Goal: Book appointment/travel/reservation

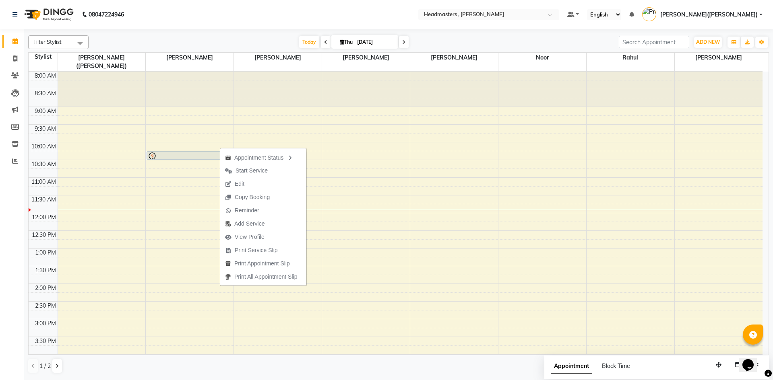
click at [361, 284] on div "8:00 AM 8:30 AM 9:00 AM 9:30 AM 10:00 AM 10:30 AM 11:00 AM 11:30 AM 12:00 PM 12…" at bounding box center [396, 302] width 734 height 460
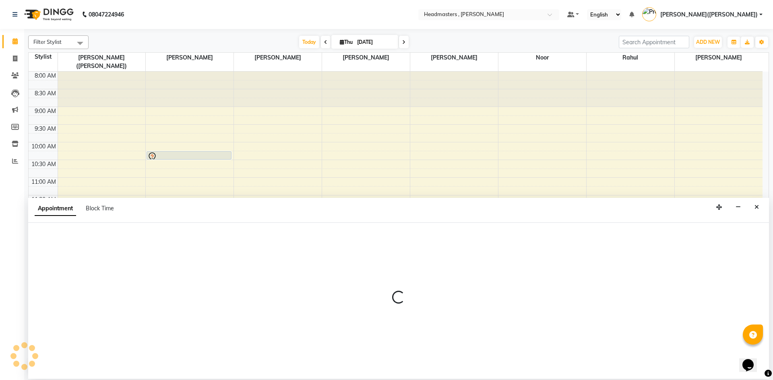
select select "85125"
select select "840"
select select "tentative"
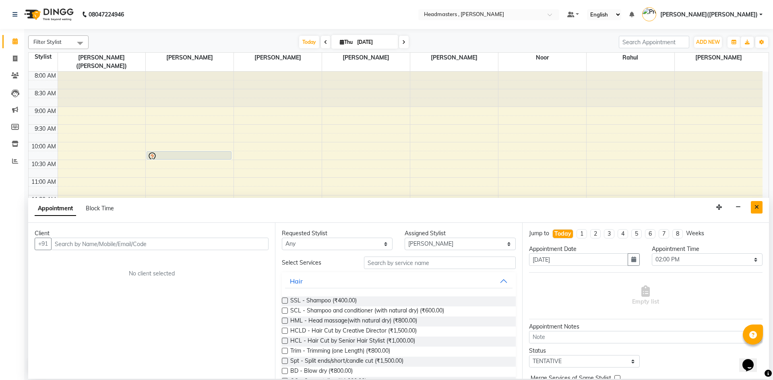
click at [759, 211] on button "Close" at bounding box center [757, 207] width 12 height 12
click at [759, 211] on div "8:00 AM 8:30 AM 9:00 AM 9:30 AM 10:00 AM 10:30 AM 11:00 AM 11:30 AM 12:00 PM 12…" at bounding box center [396, 302] width 734 height 460
select select "86642"
select select "720"
select select "tentative"
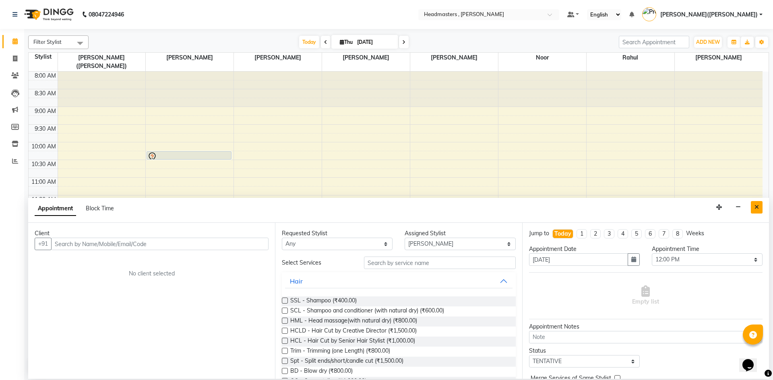
click at [755, 207] on icon "Close" at bounding box center [756, 207] width 4 height 6
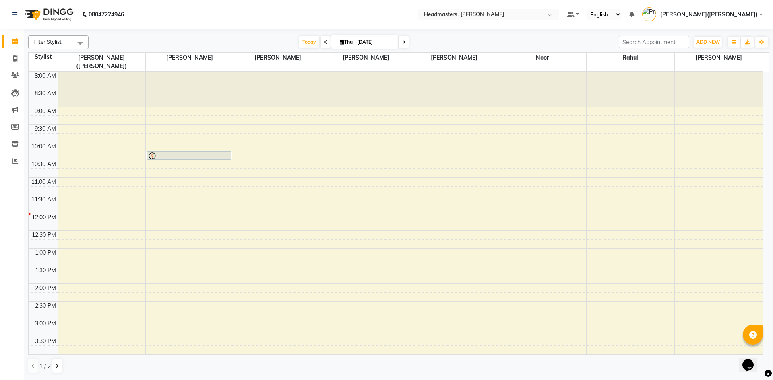
click at [176, 156] on div "8:00 AM 8:30 AM 9:00 AM 9:30 AM 10:00 AM 10:30 AM 11:00 AM 11:30 AM 12:00 PM 12…" at bounding box center [396, 302] width 734 height 460
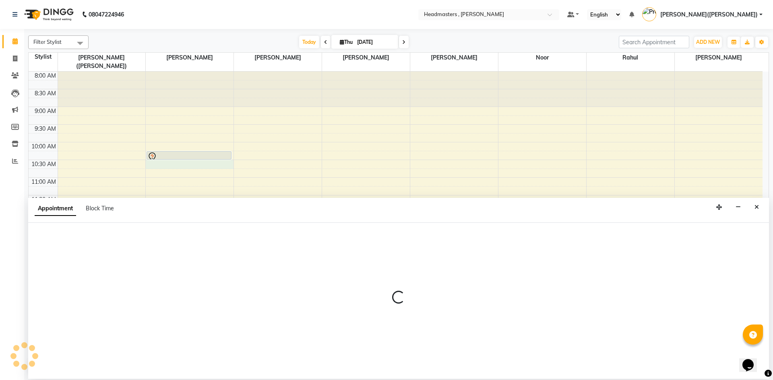
select select "85122"
select select "630"
select select "tentative"
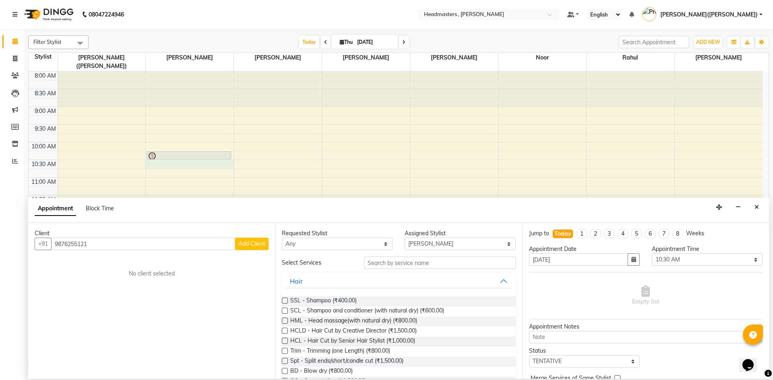
type input "9876255121"
click at [250, 245] on span "Add Client" at bounding box center [251, 243] width 27 height 7
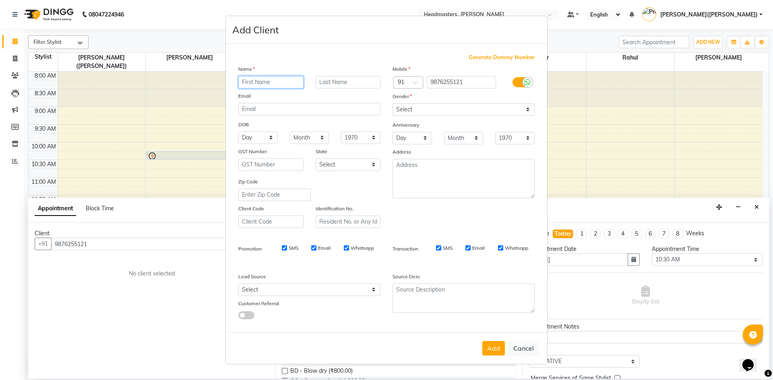
click at [278, 84] on input "text" at bounding box center [270, 82] width 65 height 12
type input "JASHPREET"
click at [331, 83] on input "text" at bounding box center [348, 82] width 65 height 12
type input "KAUR"
click at [436, 116] on div "Mobile Country Code × 91 9876255121 Gender Select [DEMOGRAPHIC_DATA] [DEMOGRAPH…" at bounding box center [463, 146] width 154 height 163
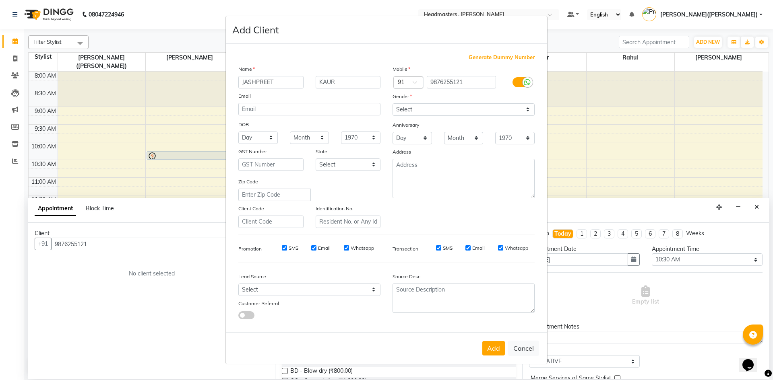
click at [436, 116] on div "Mobile Country Code × 91 9876255121 Gender Select [DEMOGRAPHIC_DATA] [DEMOGRAPH…" at bounding box center [463, 146] width 154 height 163
click at [434, 111] on select "Select [DEMOGRAPHIC_DATA] [DEMOGRAPHIC_DATA] Other Prefer Not To Say" at bounding box center [463, 109] width 142 height 12
click at [432, 111] on select "Select [DEMOGRAPHIC_DATA] [DEMOGRAPHIC_DATA] Other Prefer Not To Say" at bounding box center [463, 109] width 142 height 12
click at [392, 103] on select "Select [DEMOGRAPHIC_DATA] [DEMOGRAPHIC_DATA] Other Prefer Not To Say" at bounding box center [463, 109] width 142 height 12
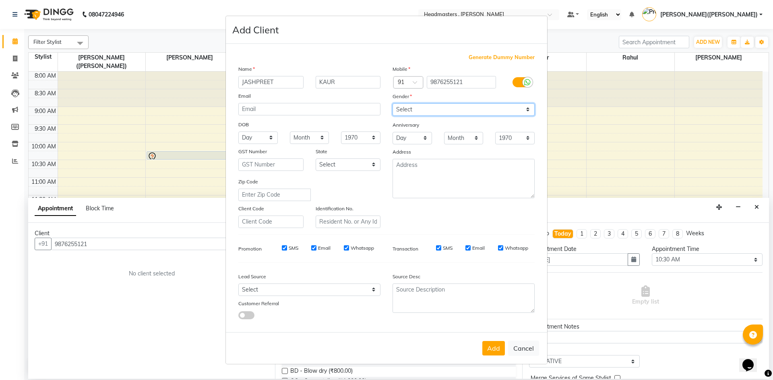
click at [438, 109] on select "Select [DEMOGRAPHIC_DATA] [DEMOGRAPHIC_DATA] Other Prefer Not To Say" at bounding box center [463, 109] width 142 height 12
click at [413, 111] on select "Select [DEMOGRAPHIC_DATA] [DEMOGRAPHIC_DATA] Other Prefer Not To Say" at bounding box center [463, 109] width 142 height 12
select select "[DEMOGRAPHIC_DATA]"
click at [392, 103] on select "Select [DEMOGRAPHIC_DATA] [DEMOGRAPHIC_DATA] Other Prefer Not To Say" at bounding box center [463, 109] width 142 height 12
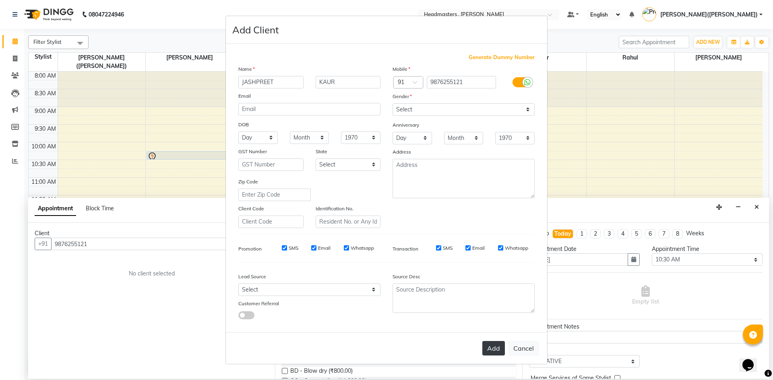
click at [497, 348] on button "Add" at bounding box center [493, 348] width 23 height 14
select select
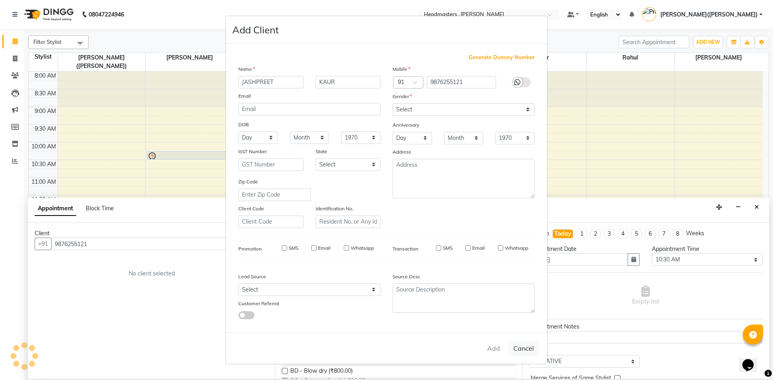
select select
checkbox input "false"
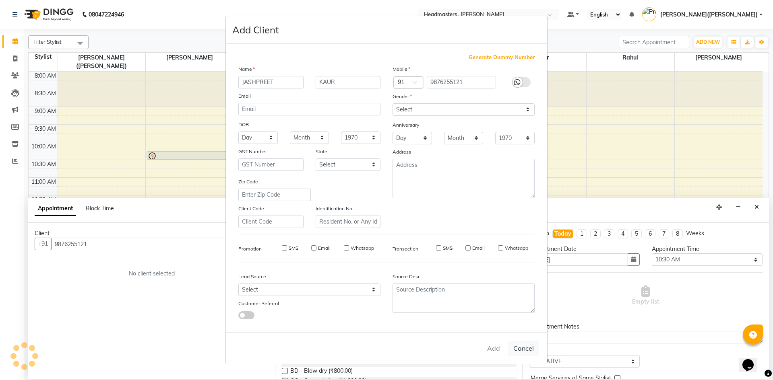
checkbox input "false"
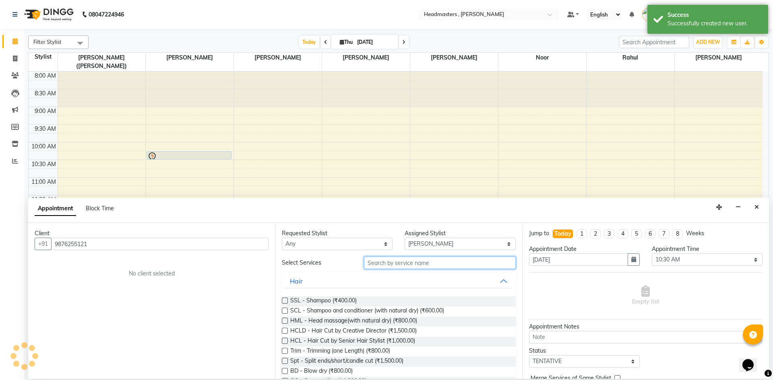
click at [380, 262] on input "text" at bounding box center [440, 263] width 152 height 12
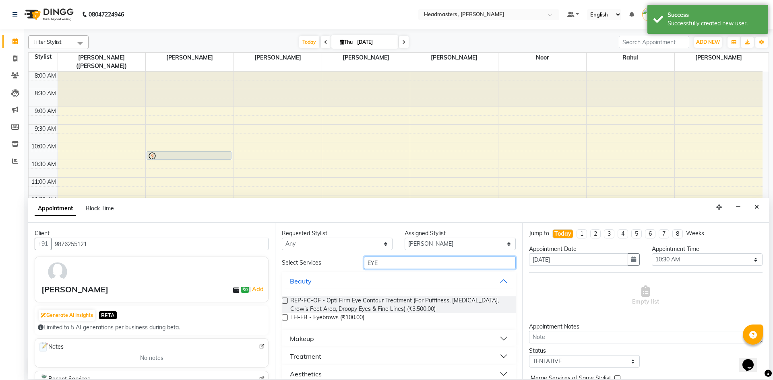
type input "EYE"
click at [286, 318] on label at bounding box center [285, 318] width 6 height 6
click at [286, 318] on input "checkbox" at bounding box center [284, 318] width 5 height 5
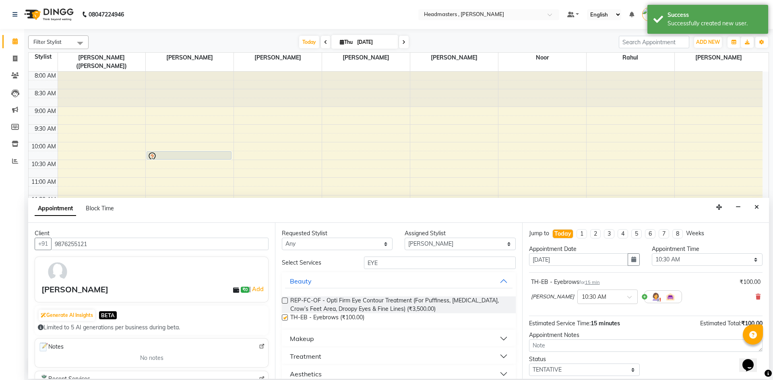
checkbox input "false"
click at [380, 264] on input "EYE" at bounding box center [440, 263] width 152 height 12
type input "E"
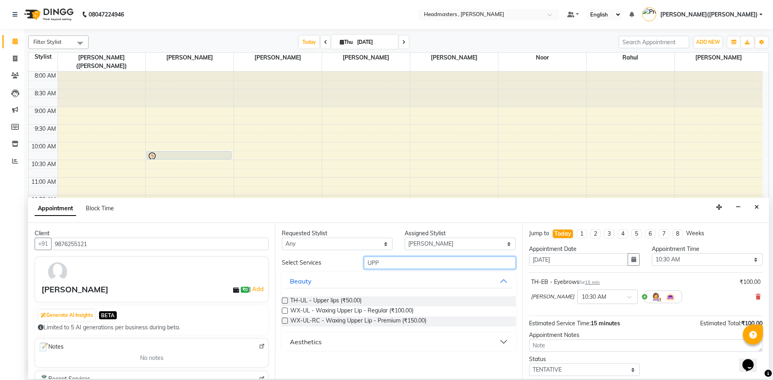
type input "UPP"
click at [285, 301] on label at bounding box center [285, 301] width 6 height 6
click at [285, 301] on input "checkbox" at bounding box center [284, 301] width 5 height 5
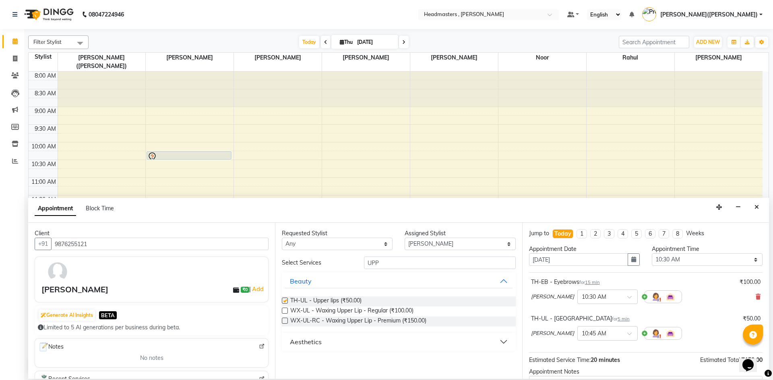
checkbox input "false"
click at [398, 261] on input "UPP" at bounding box center [440, 263] width 152 height 12
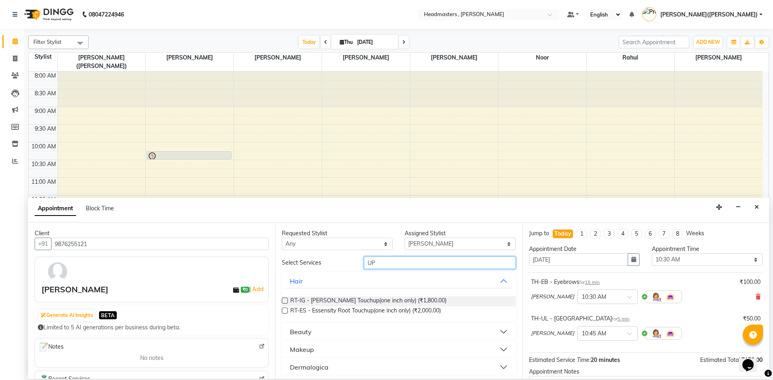
type input "U"
type input "FORE"
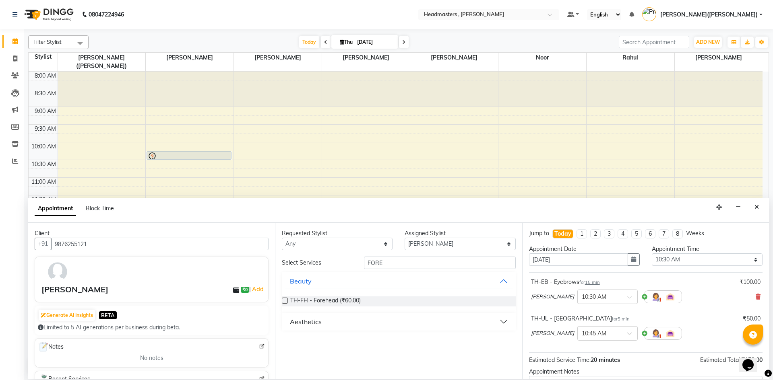
click at [283, 298] on label at bounding box center [285, 301] width 6 height 6
click at [283, 299] on input "checkbox" at bounding box center [284, 301] width 5 height 5
click at [283, 298] on label at bounding box center [285, 301] width 6 height 6
click at [283, 299] on input "checkbox" at bounding box center [284, 301] width 5 height 5
checkbox input "false"
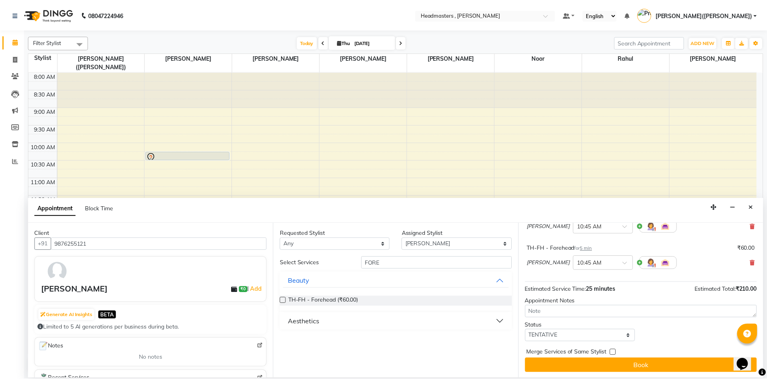
scroll to position [116, 0]
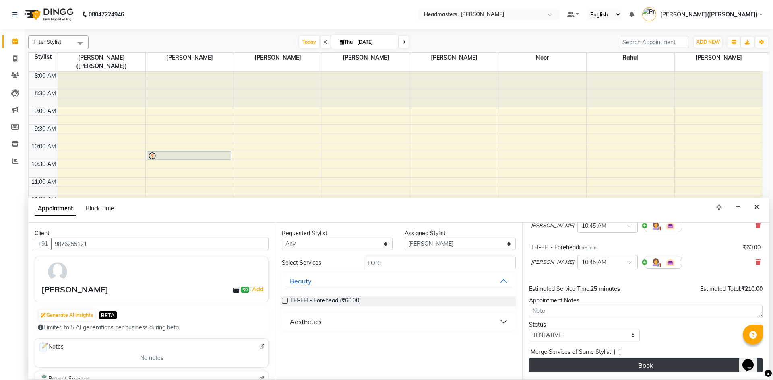
click at [664, 364] on button "Book" at bounding box center [645, 365] width 233 height 14
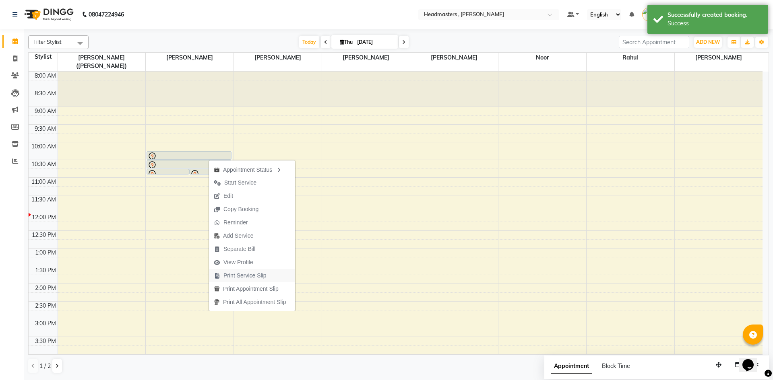
click at [248, 276] on span "Print Service Slip" at bounding box center [244, 276] width 43 height 8
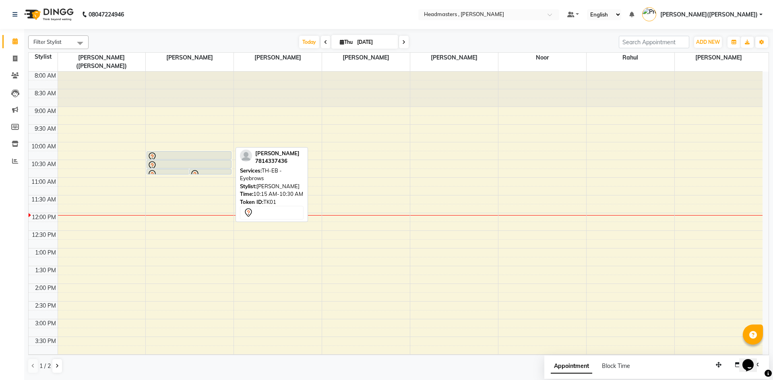
click at [223, 152] on div at bounding box center [188, 157] width 83 height 10
select select "7"
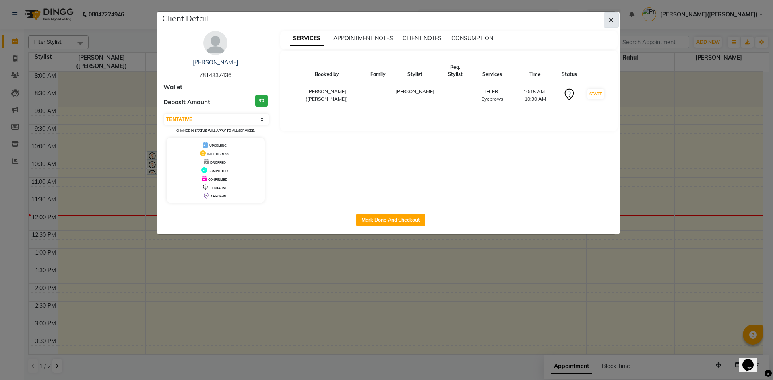
click at [610, 16] on span "button" at bounding box center [611, 20] width 5 height 8
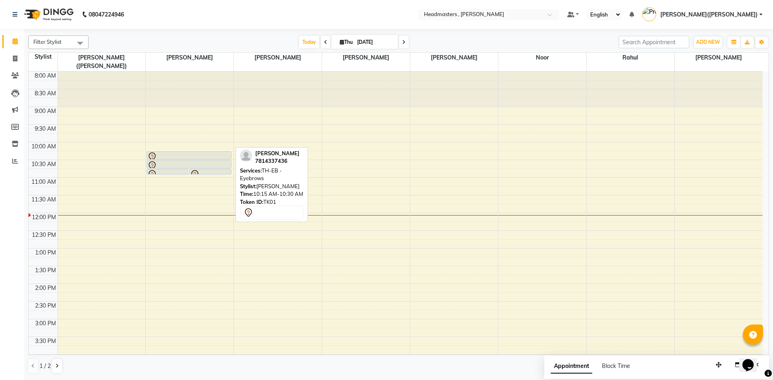
click at [153, 152] on icon at bounding box center [152, 157] width 10 height 10
select select "7"
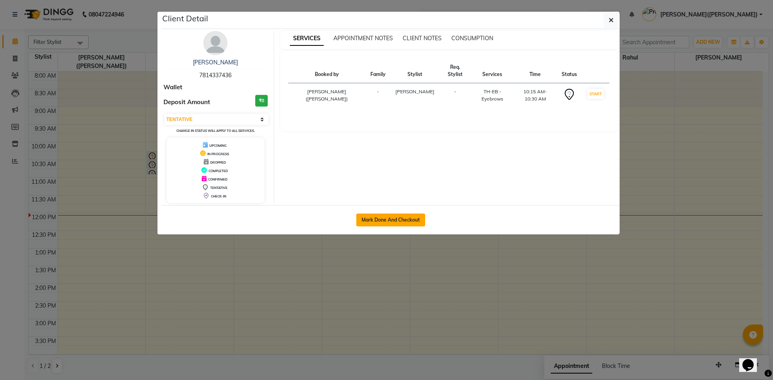
click at [388, 217] on button "Mark Done And Checkout" at bounding box center [390, 220] width 69 height 13
select select "service"
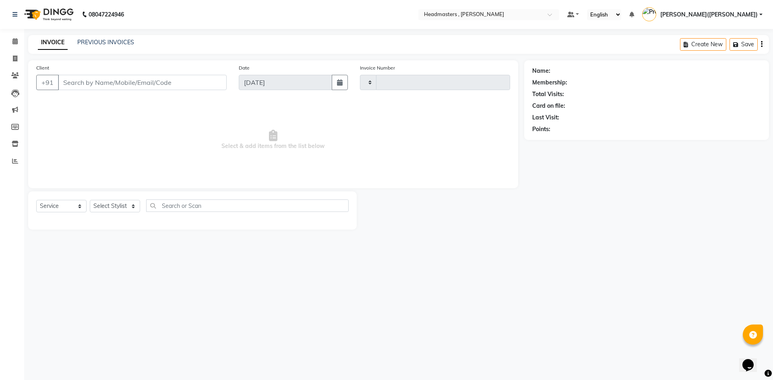
type input "1193"
select select "8566"
type input "7814337436"
select select "85122"
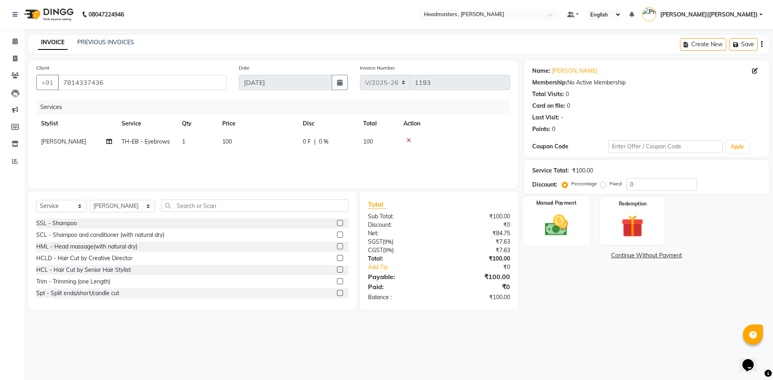
click at [552, 218] on img at bounding box center [555, 225] width 37 height 27
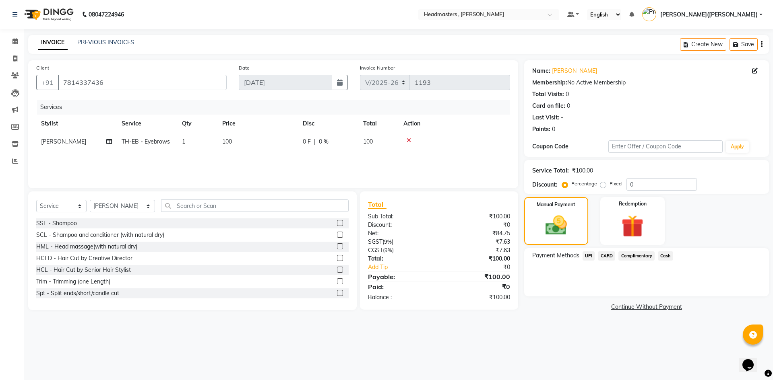
click at [587, 257] on span "UPI" at bounding box center [588, 256] width 12 height 9
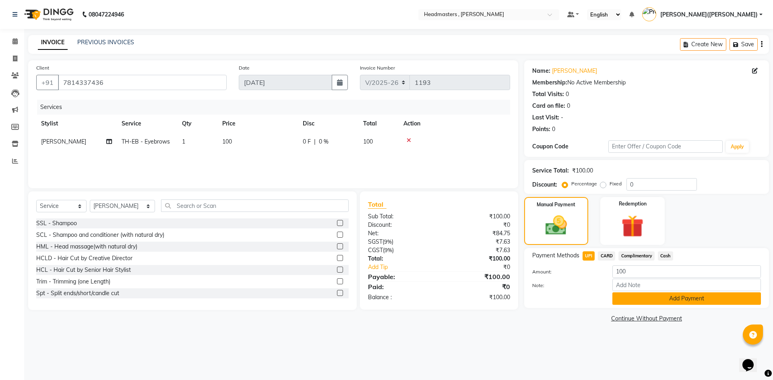
click at [655, 302] on button "Add Payment" at bounding box center [686, 299] width 149 height 12
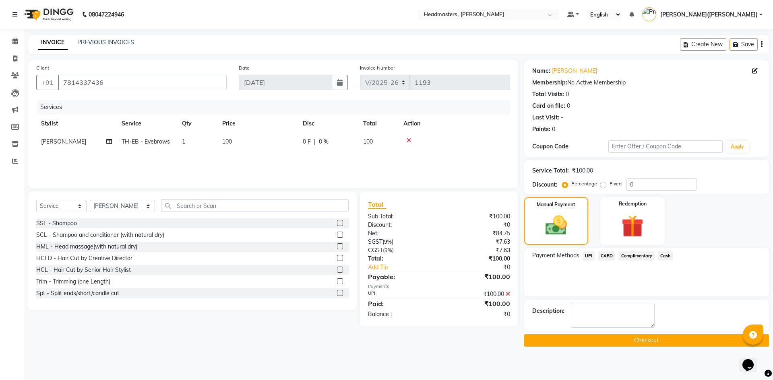
click at [642, 340] on button "Checkout" at bounding box center [646, 340] width 245 height 12
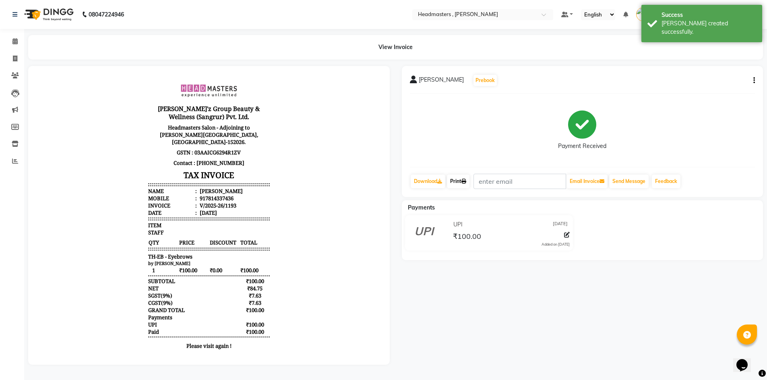
click at [456, 184] on link "Print" at bounding box center [458, 182] width 23 height 14
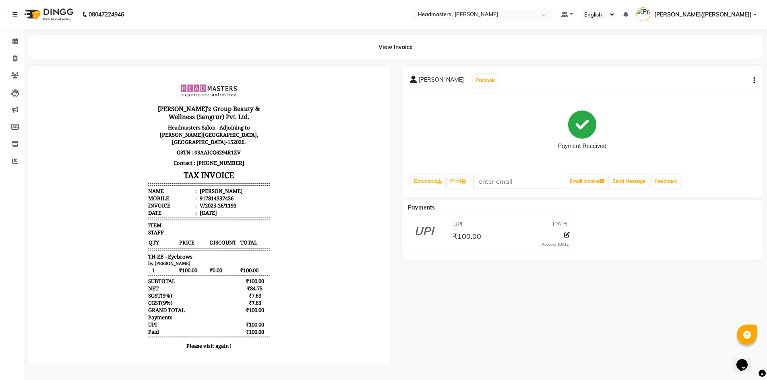
click at [726, 3] on nav "08047224946 Select Location × Headmasters , Sri Muktsar Sahib Default Panel My …" at bounding box center [383, 14] width 767 height 29
drag, startPoint x: 15, startPoint y: 40, endPoint x: 23, endPoint y: 41, distance: 7.3
click at [15, 40] on icon at bounding box center [14, 41] width 5 height 6
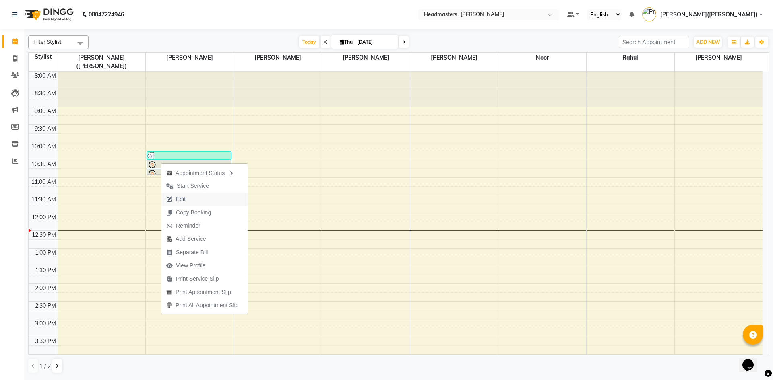
click at [184, 199] on span "Edit" at bounding box center [181, 199] width 10 height 8
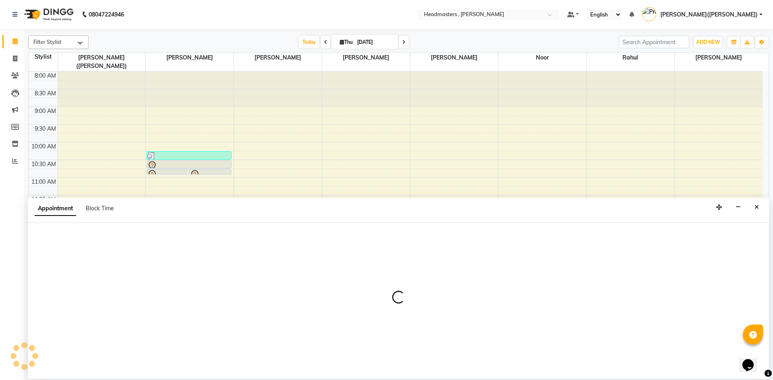
click at [184, 199] on div "Appointment Block Time" at bounding box center [398, 210] width 741 height 25
select select "tentative"
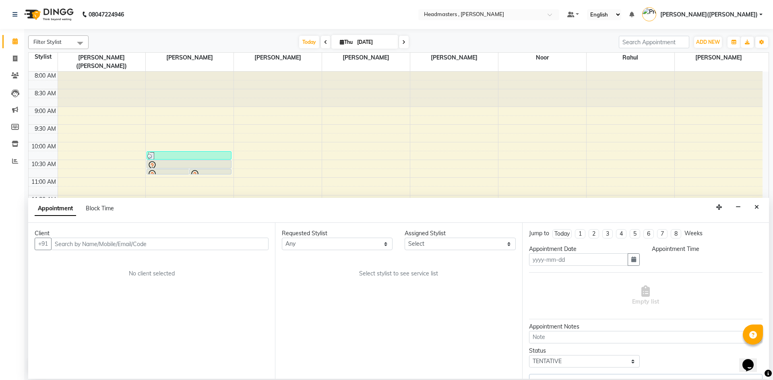
type input "[DATE]"
select select "85122"
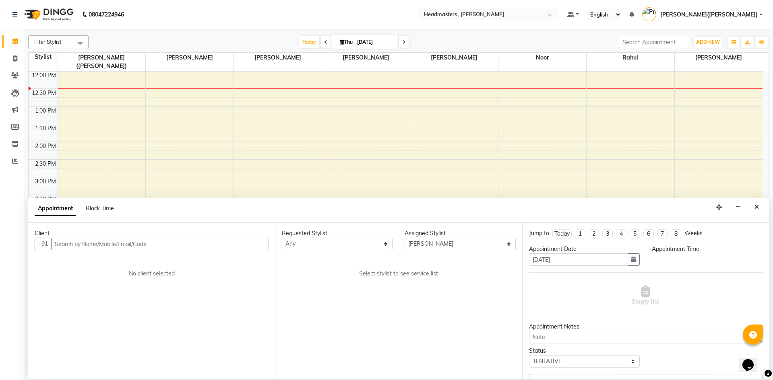
select select "630"
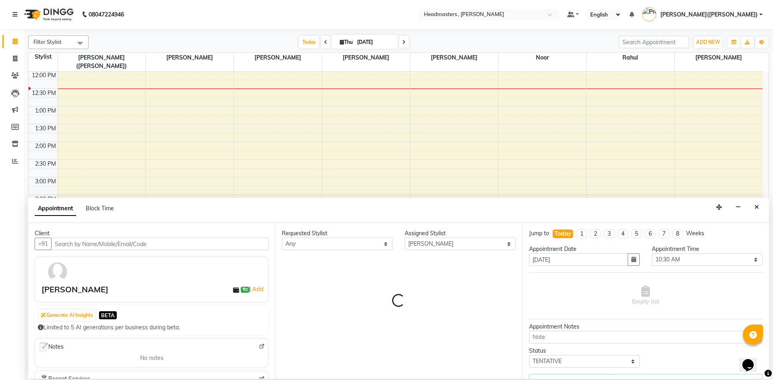
select select "4310"
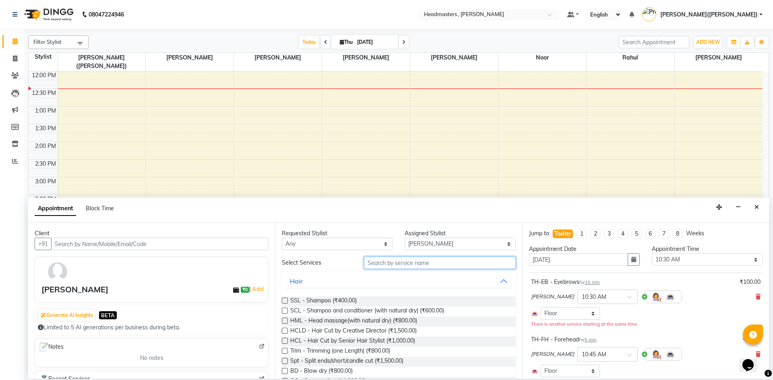
click at [420, 265] on input "text" at bounding box center [440, 263] width 152 height 12
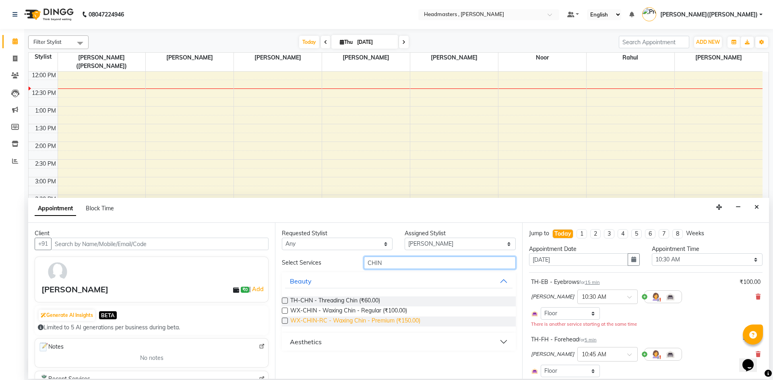
type input "CHIN"
click at [329, 320] on span "WX-CHIN-RC - Waxing Chin - Premium (₹150.00)" at bounding box center [355, 322] width 130 height 10
checkbox input "false"
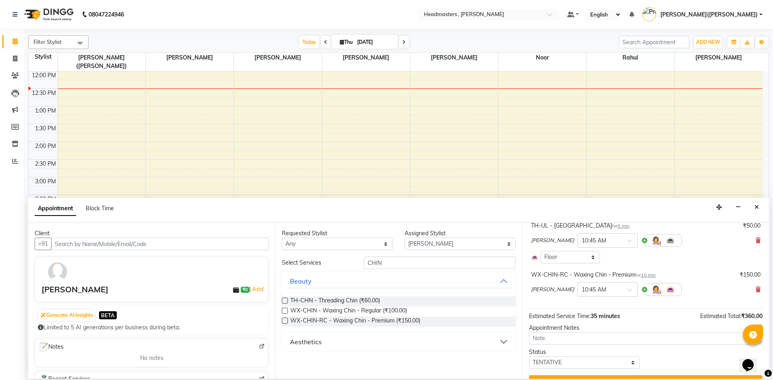
scroll to position [180, 0]
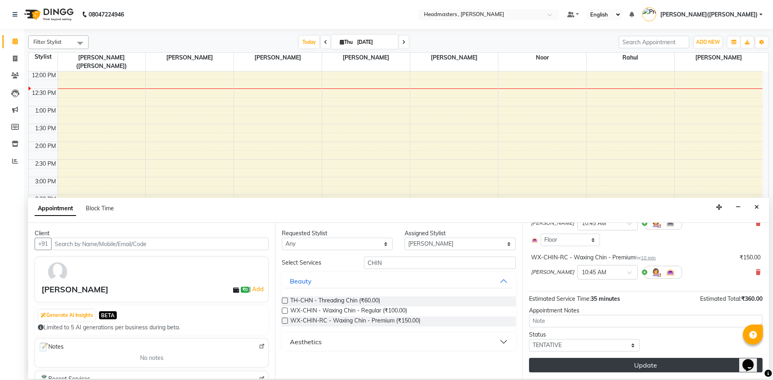
click at [693, 364] on button "Update" at bounding box center [645, 365] width 233 height 14
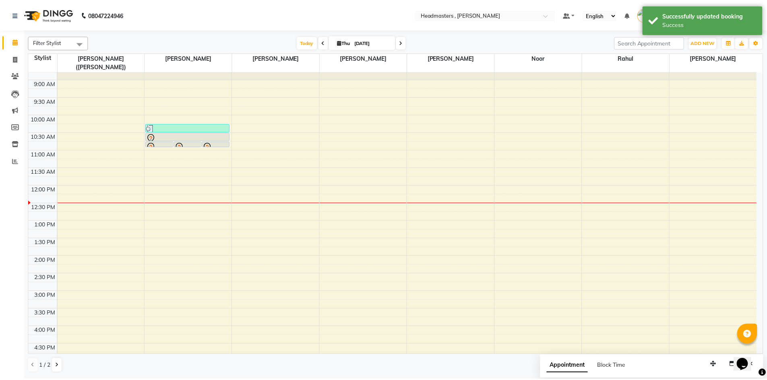
scroll to position [16, 0]
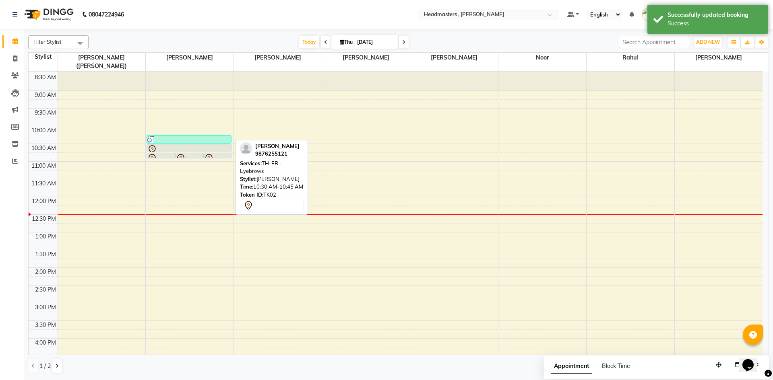
click at [187, 145] on div at bounding box center [188, 150] width 83 height 10
select select "7"
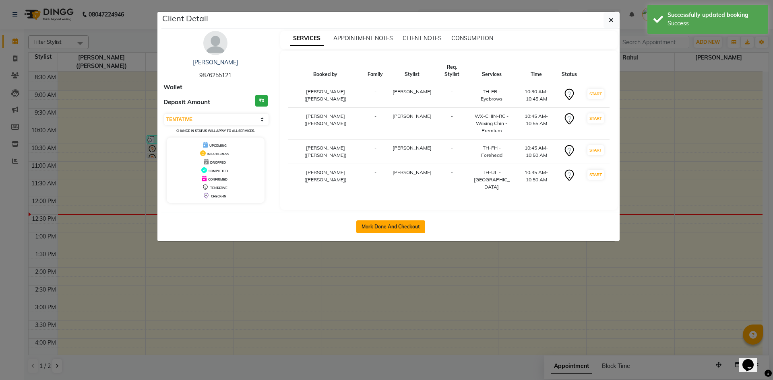
click at [383, 222] on button "Mark Done And Checkout" at bounding box center [390, 227] width 69 height 13
click at [383, 222] on div "Mark Done And Checkout" at bounding box center [390, 226] width 458 height 29
select select "service"
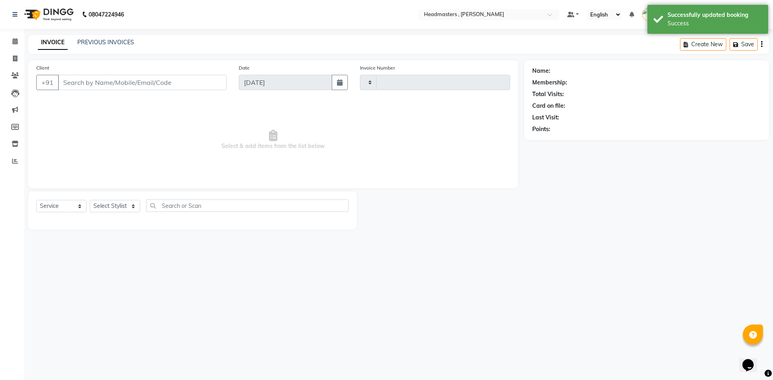
type input "1194"
select select "8566"
type input "9876255121"
select select "85122"
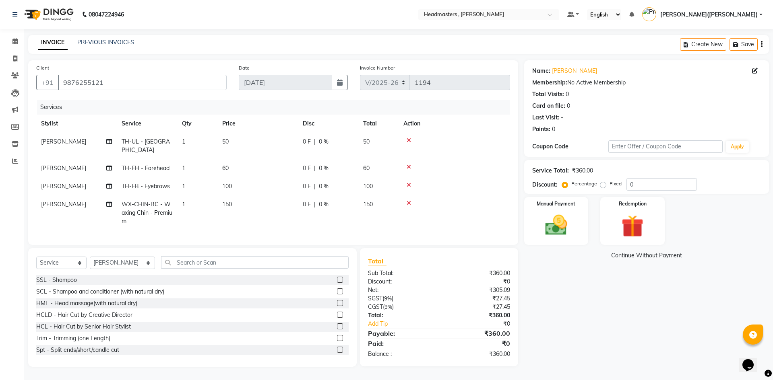
click at [609, 182] on label "Fixed" at bounding box center [615, 183] width 12 height 7
click at [602, 182] on input "Fixed" at bounding box center [605, 184] width 6 height 6
radio input "true"
click at [642, 184] on input "0" at bounding box center [661, 184] width 70 height 12
type input "060"
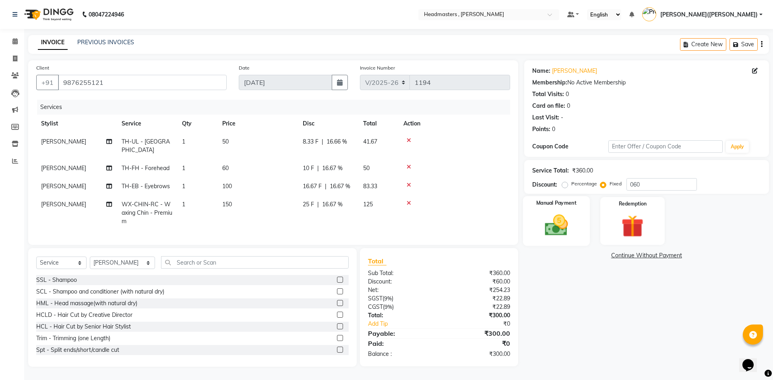
click at [545, 208] on div "Manual Payment" at bounding box center [555, 221] width 67 height 50
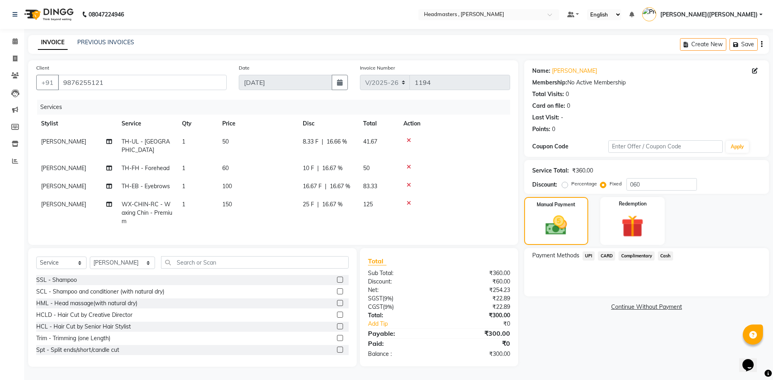
click at [664, 252] on span "Cash" at bounding box center [665, 256] width 15 height 9
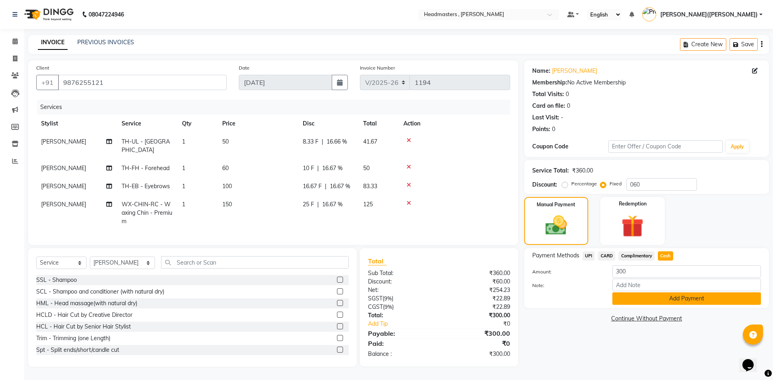
click at [658, 293] on button "Add Payment" at bounding box center [686, 299] width 149 height 12
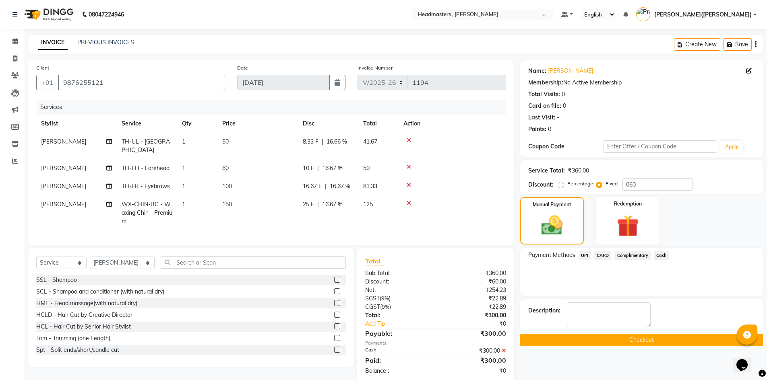
click at [640, 337] on button "Checkout" at bounding box center [641, 340] width 243 height 12
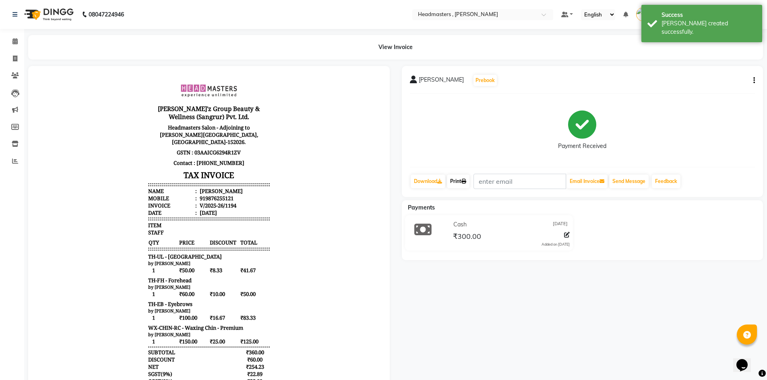
click at [466, 182] on icon at bounding box center [463, 181] width 5 height 5
click at [10, 39] on span at bounding box center [15, 41] width 14 height 9
